Goal: Book appointment/travel/reservation

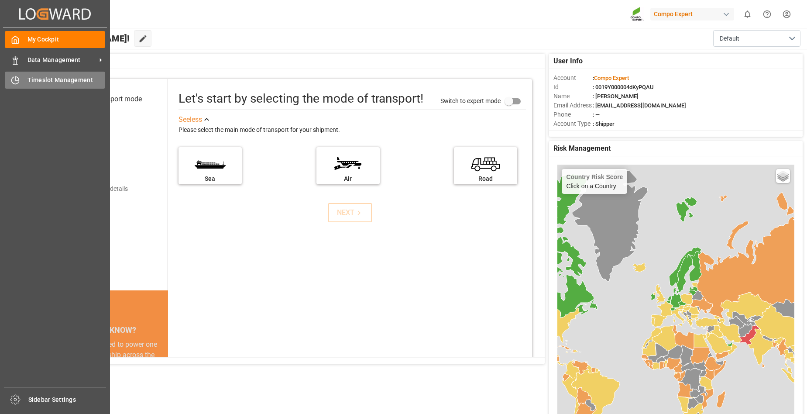
click at [76, 80] on span "Timeslot Management" at bounding box center [66, 79] width 78 height 9
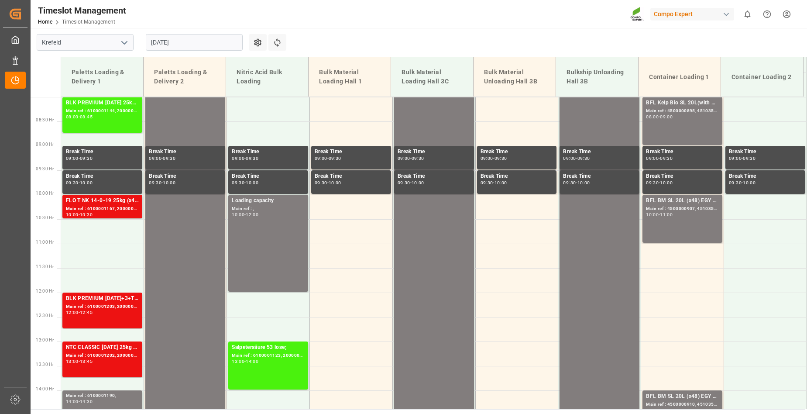
scroll to position [394, 0]
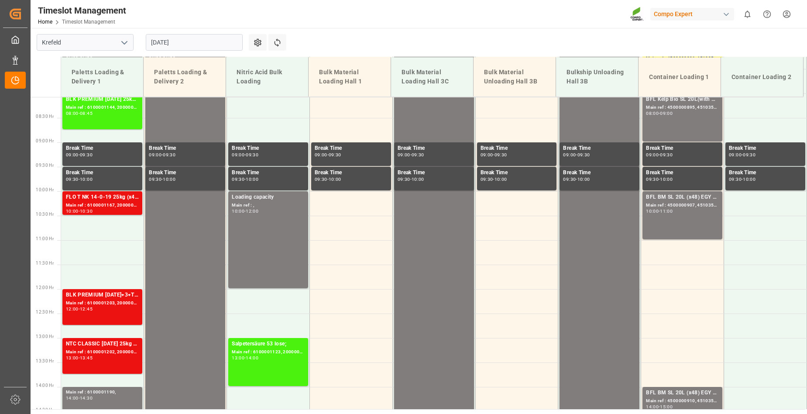
click at [196, 43] on input "[DATE]" at bounding box center [194, 42] width 97 height 17
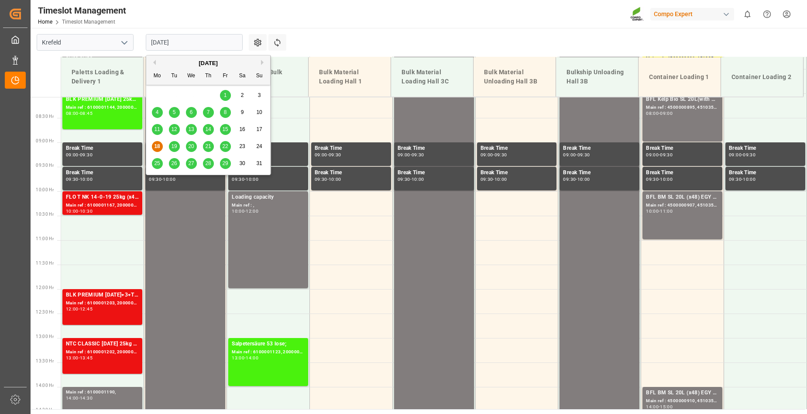
click at [174, 144] on span "19" at bounding box center [174, 146] width 6 height 6
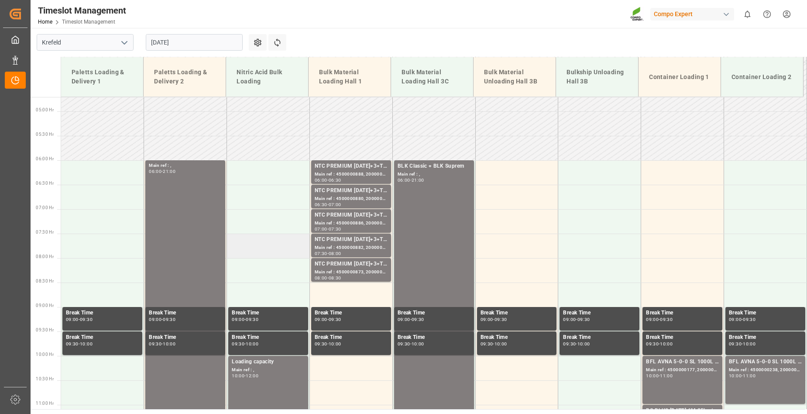
scroll to position [220, 0]
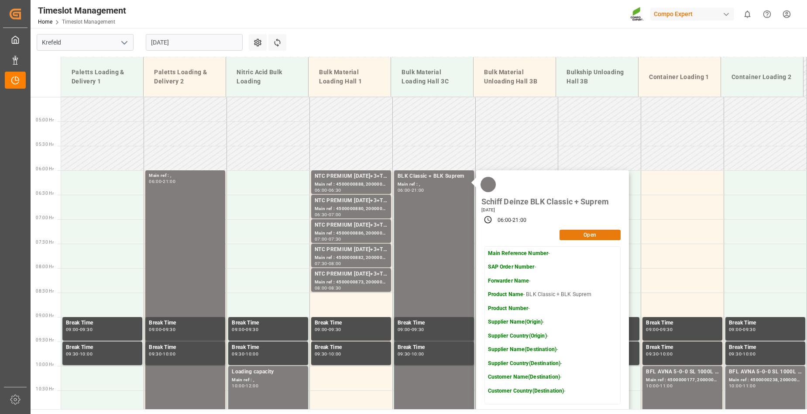
click at [590, 234] on button "Open" at bounding box center [589, 235] width 61 height 10
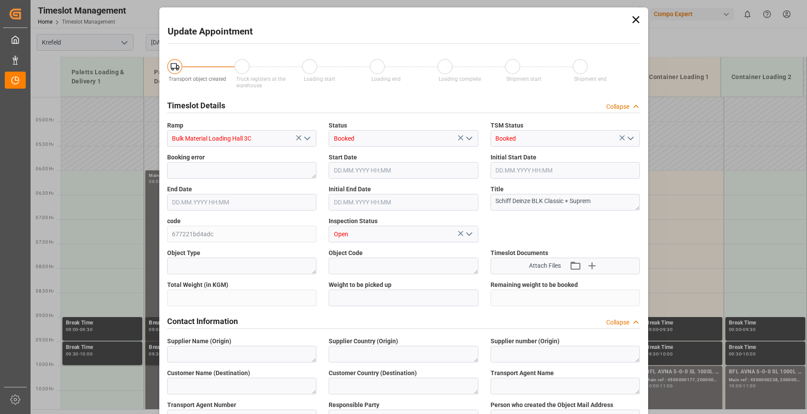
type input "[DATE] 06:00"
type input "[DATE] 21:00"
type input "[DATE] 06:32"
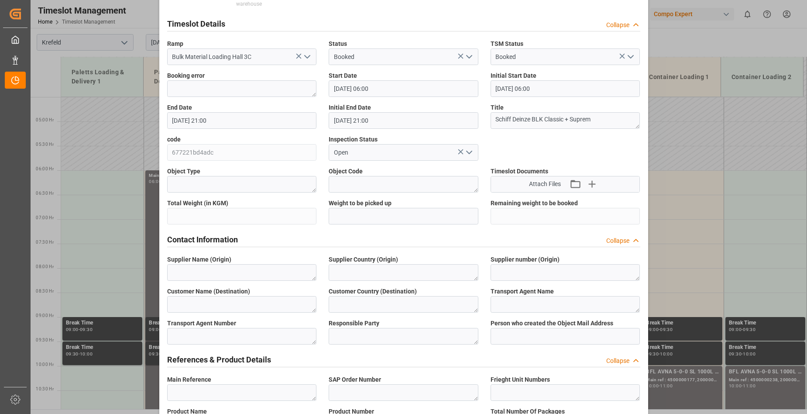
scroll to position [0, 0]
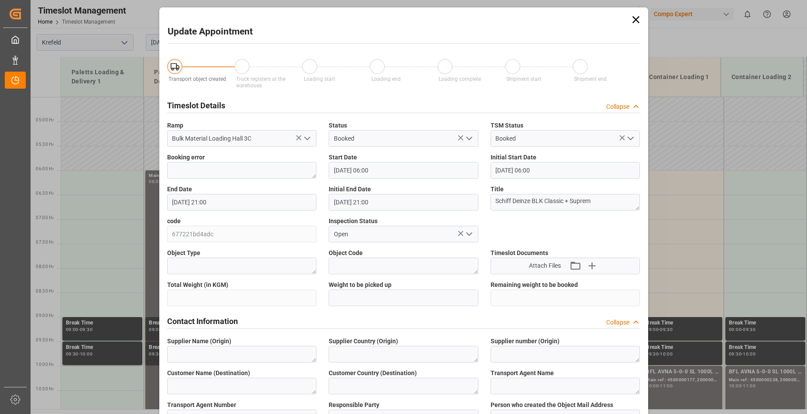
click at [635, 19] on icon at bounding box center [635, 19] width 7 height 7
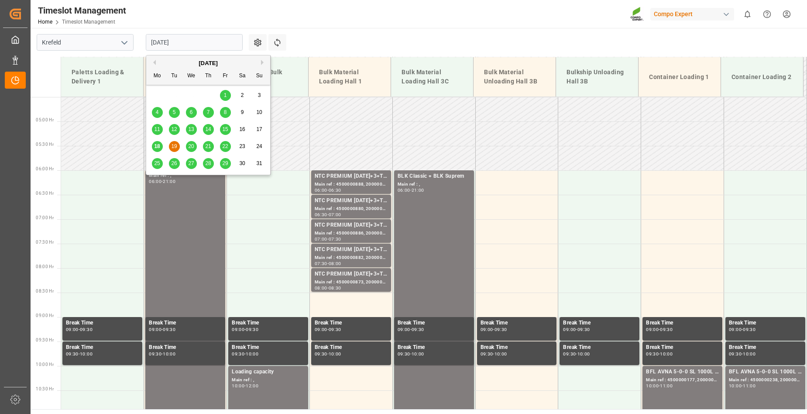
click at [199, 43] on input "[DATE]" at bounding box center [194, 42] width 97 height 17
click at [192, 146] on span "20" at bounding box center [191, 146] width 6 height 6
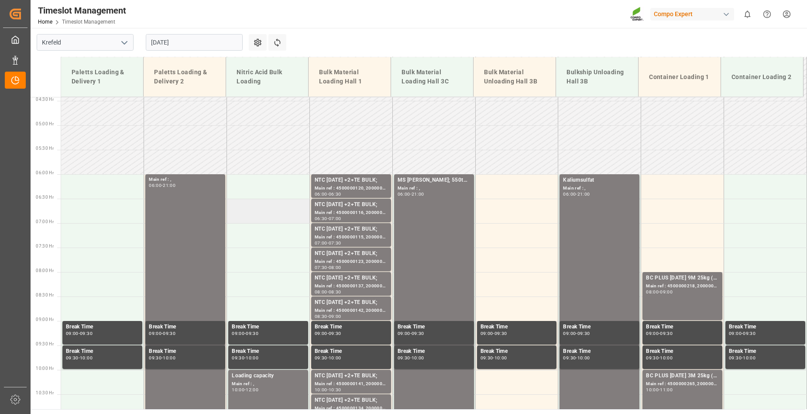
scroll to position [45, 0]
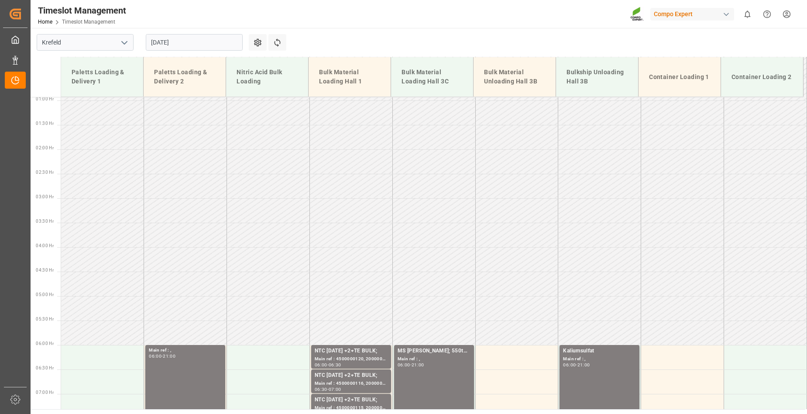
click at [202, 40] on input "[DATE]" at bounding box center [194, 42] width 97 height 17
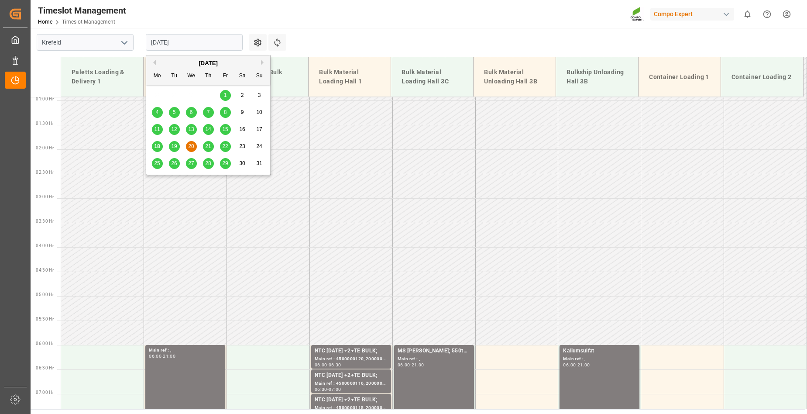
click at [209, 148] on span "21" at bounding box center [208, 146] width 6 height 6
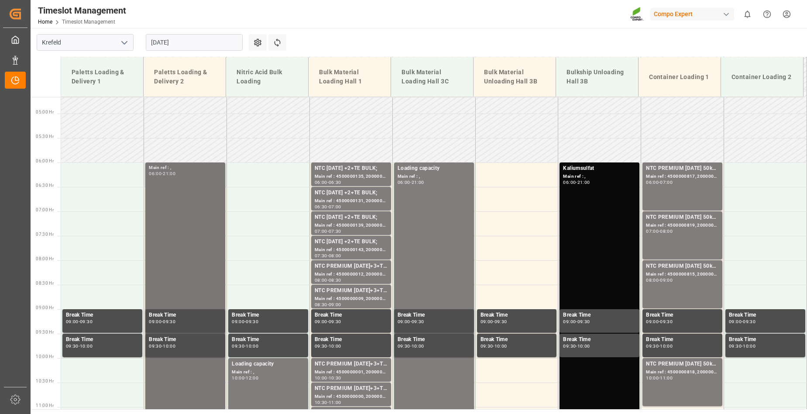
scroll to position [220, 0]
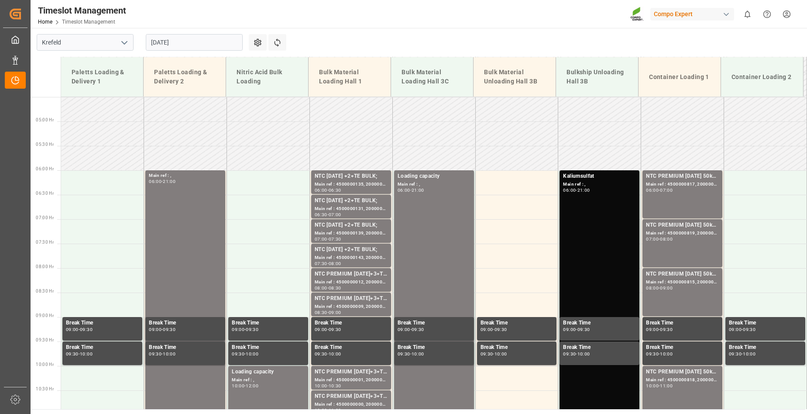
click at [195, 45] on input "[DATE]" at bounding box center [194, 42] width 97 height 17
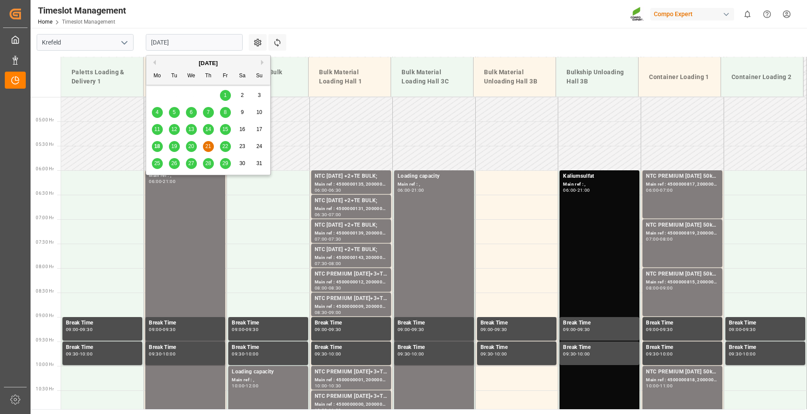
click at [226, 145] on span "22" at bounding box center [225, 146] width 6 height 6
